Goal: Task Accomplishment & Management: Manage account settings

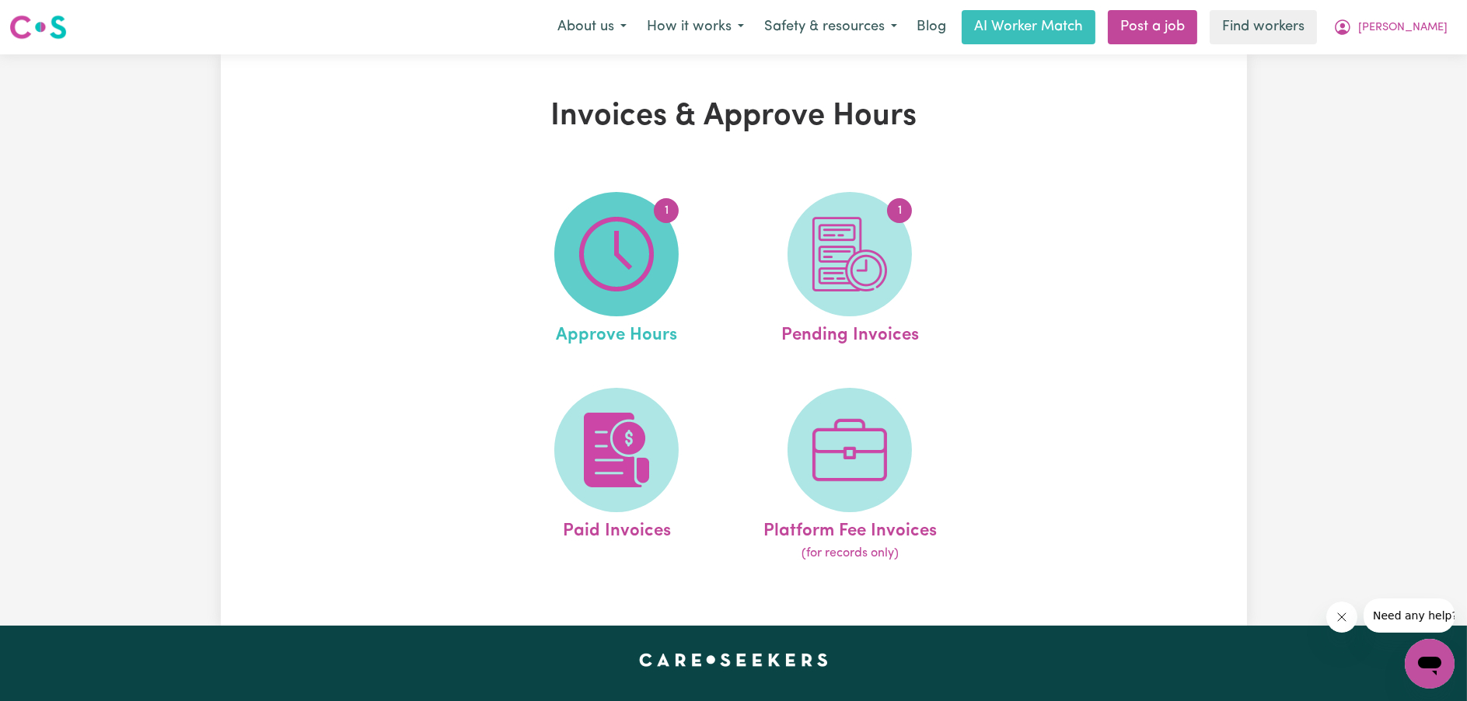
click at [670, 244] on span "1" at bounding box center [616, 254] width 124 height 124
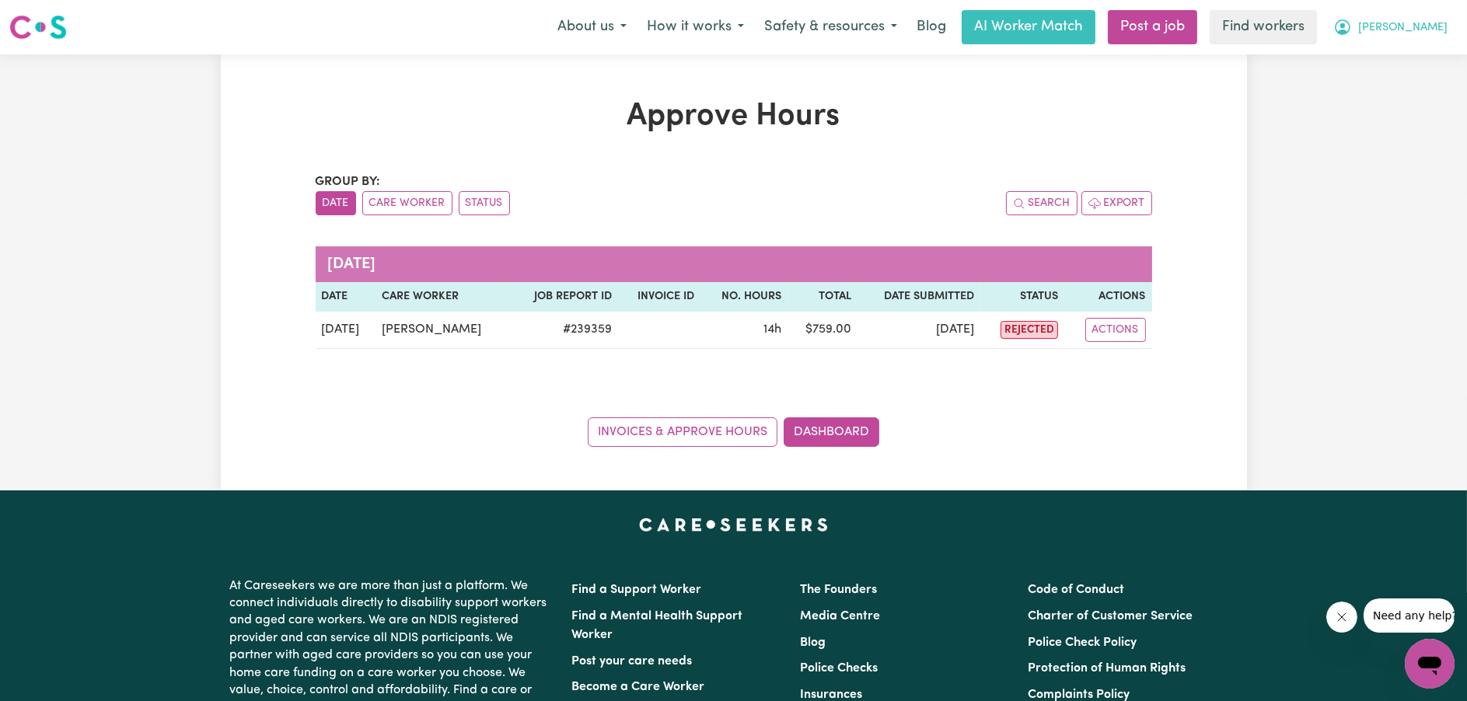
click at [1419, 38] on button "[PERSON_NAME]" at bounding box center [1391, 27] width 135 height 33
click at [1409, 57] on link "My Dashboard" at bounding box center [1395, 61] width 123 height 30
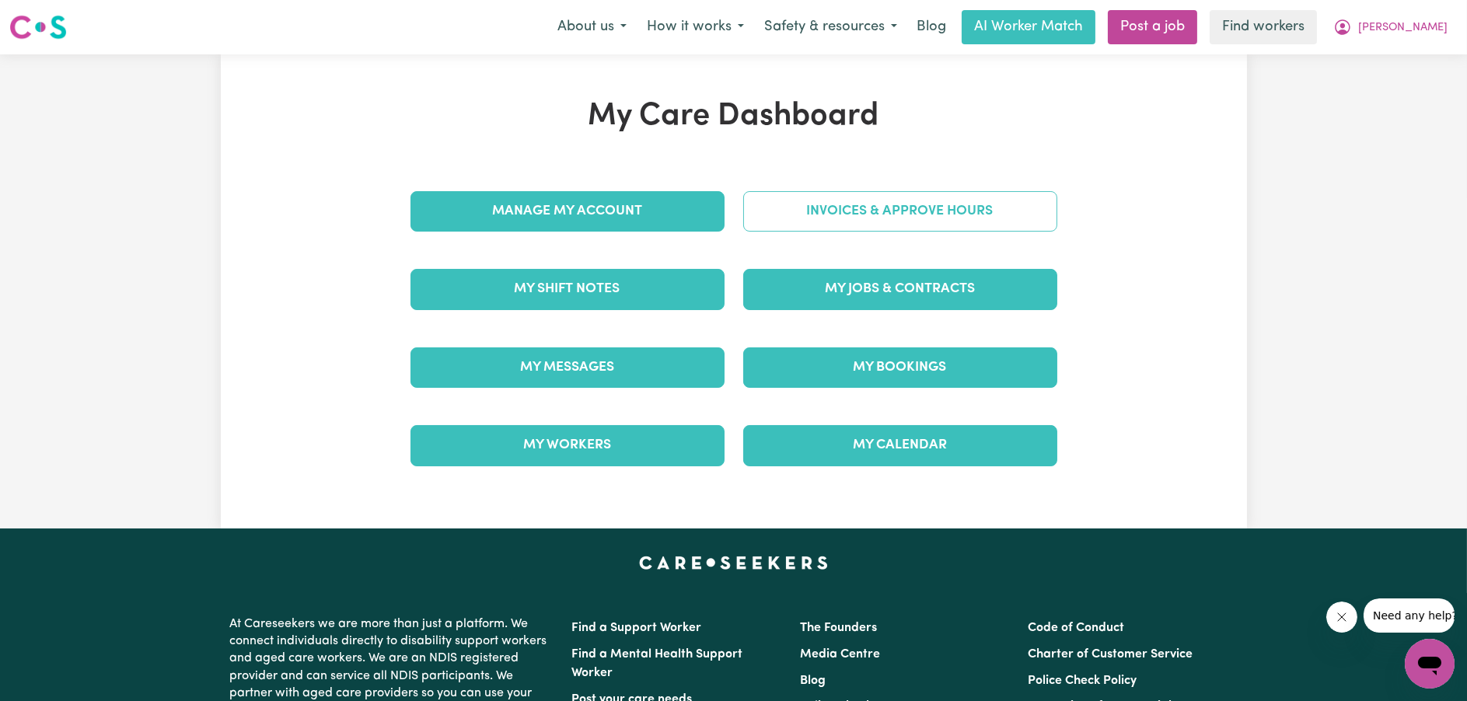
click at [889, 204] on link "Invoices & Approve Hours" at bounding box center [900, 211] width 314 height 40
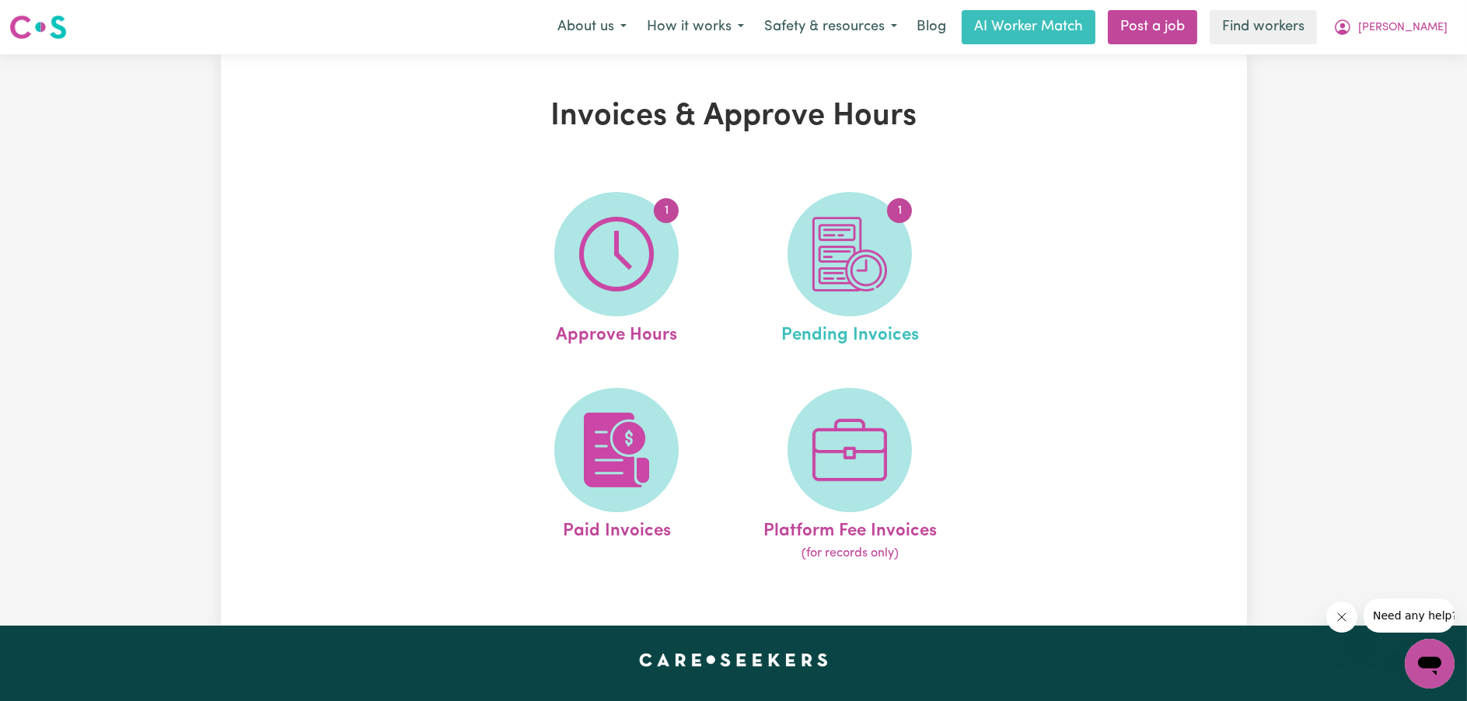
click at [880, 197] on link "1 Pending Invoices" at bounding box center [850, 270] width 224 height 157
